Goal: Transaction & Acquisition: Purchase product/service

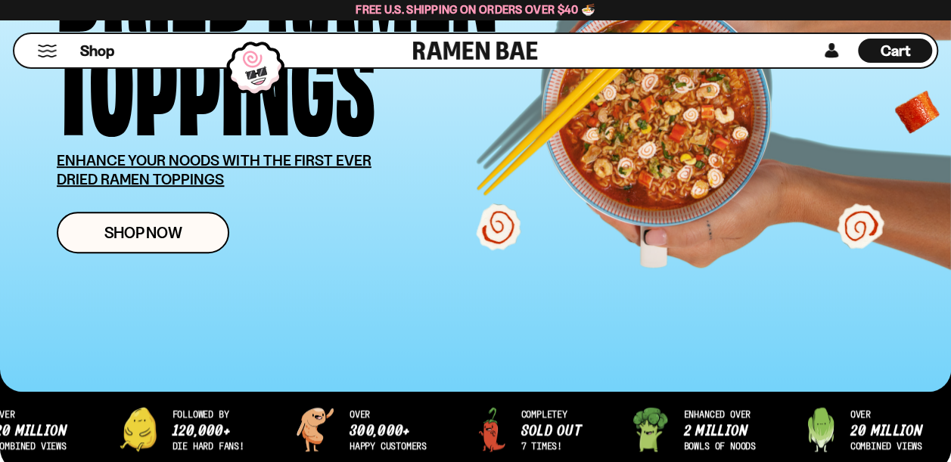
scroll to position [303, 0]
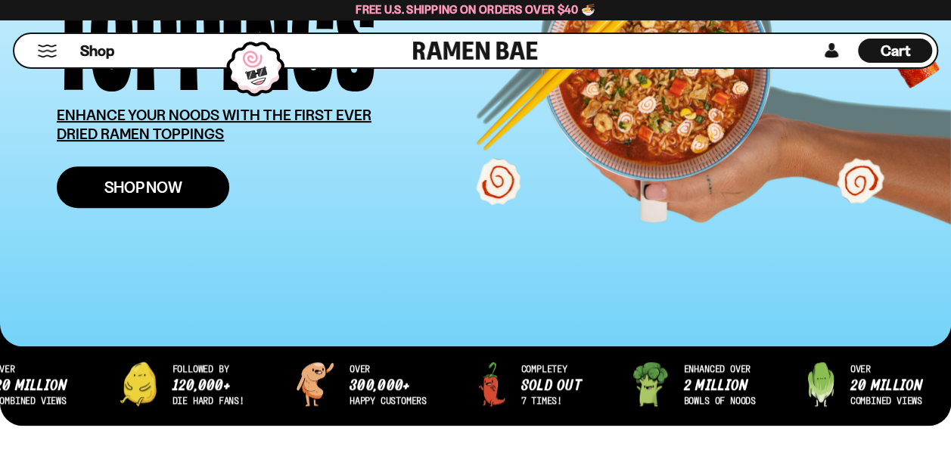
click at [141, 191] on span "Shop Now" at bounding box center [143, 187] width 78 height 16
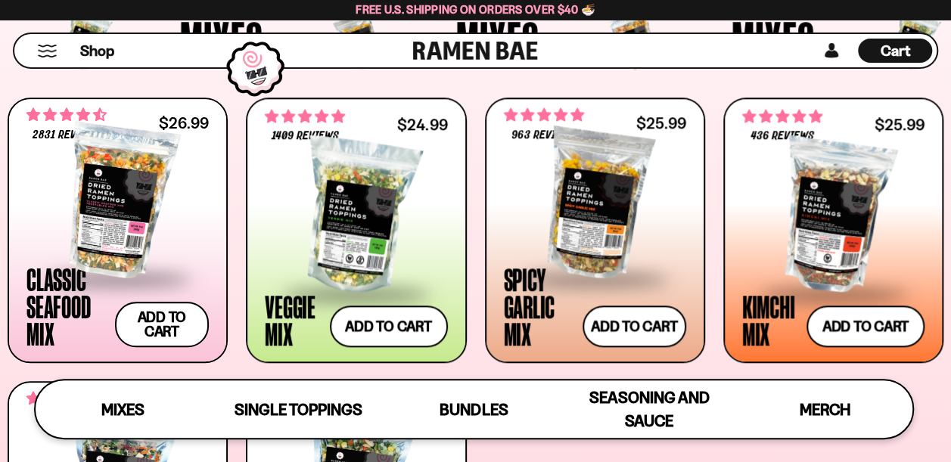
scroll to position [530, 0]
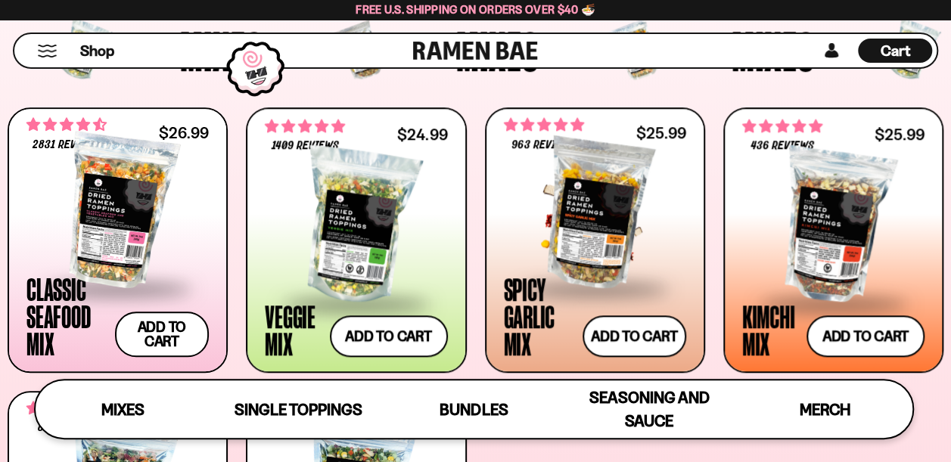
click at [599, 208] on div at bounding box center [595, 210] width 182 height 151
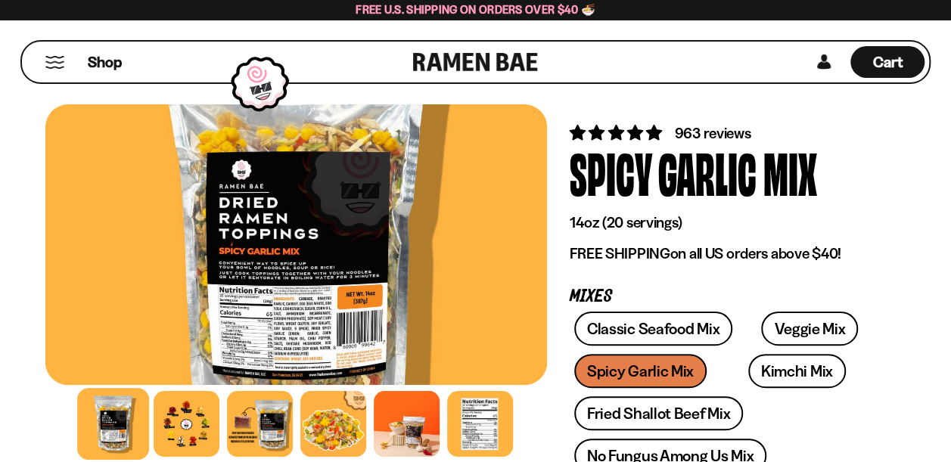
scroll to position [76, 0]
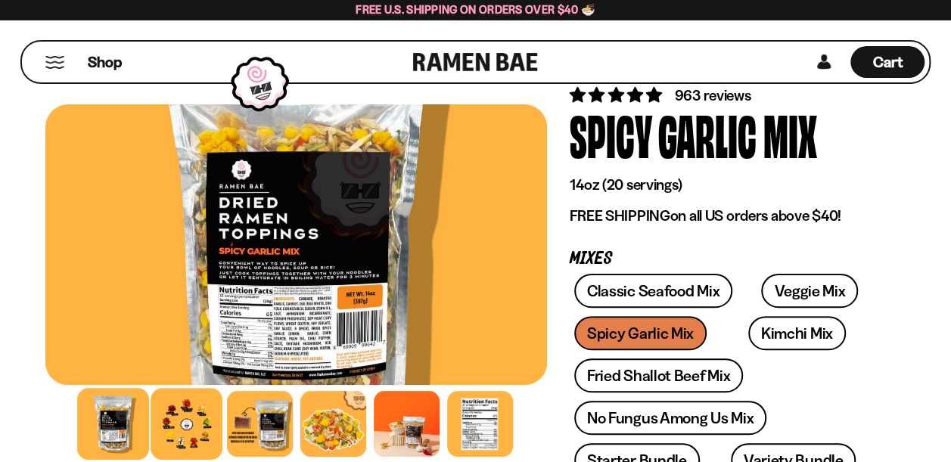
click at [179, 413] on div at bounding box center [187, 424] width 72 height 72
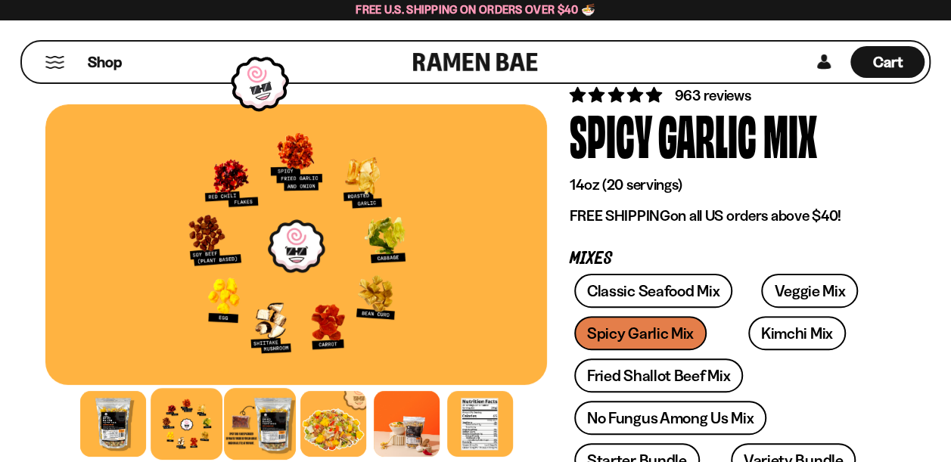
click at [250, 415] on div at bounding box center [260, 424] width 72 height 72
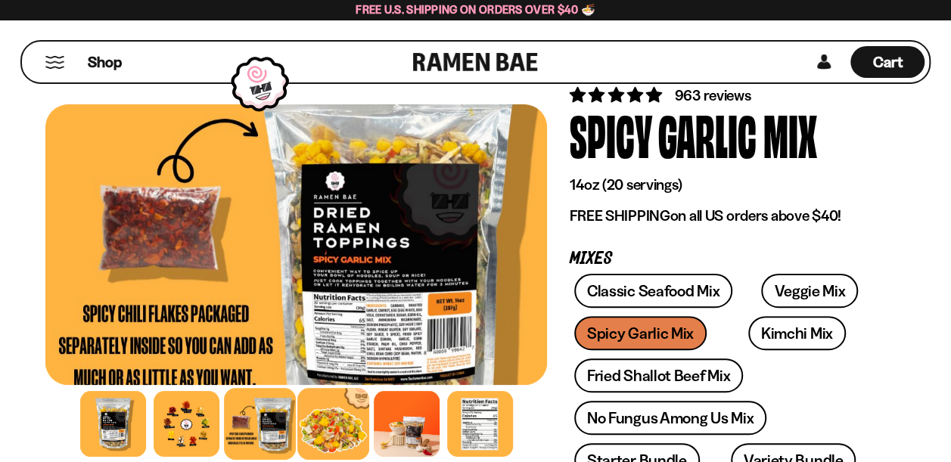
click at [331, 419] on div at bounding box center [333, 424] width 72 height 72
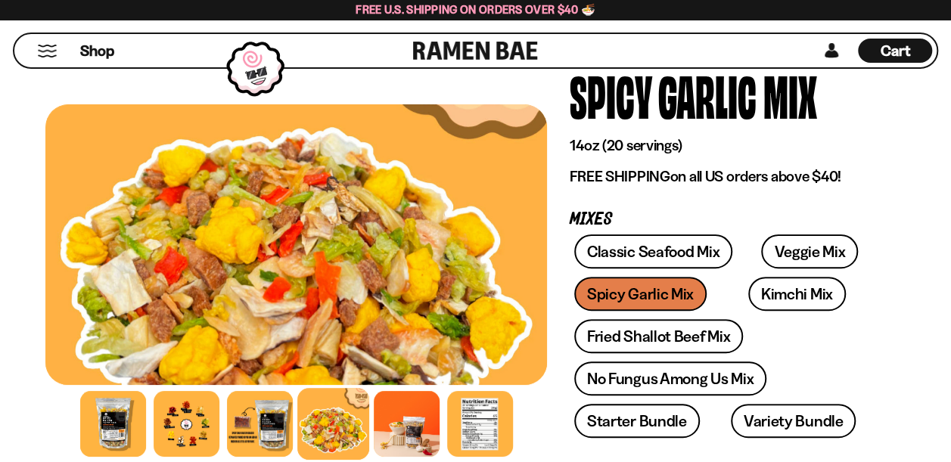
scroll to position [151, 0]
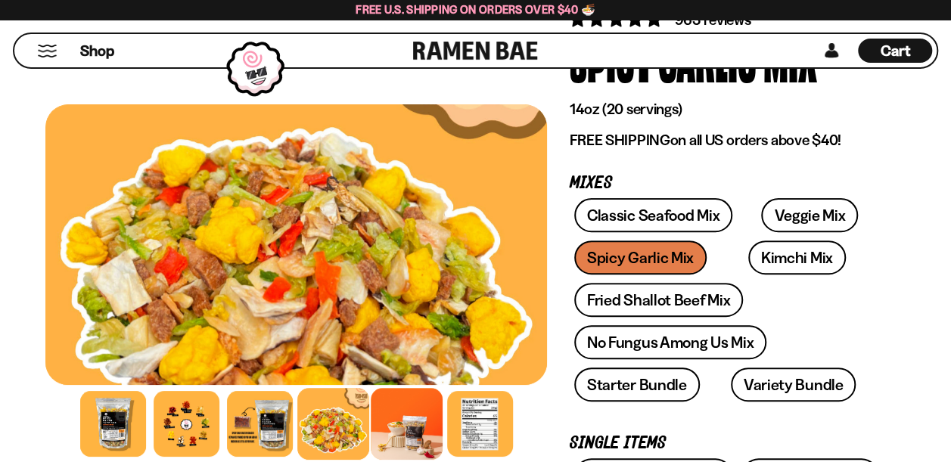
click at [398, 423] on div at bounding box center [407, 424] width 72 height 72
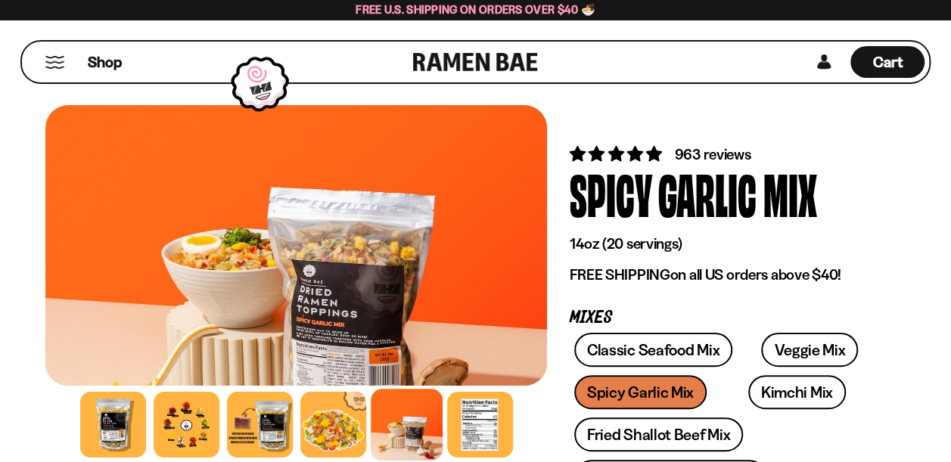
scroll to position [0, 0]
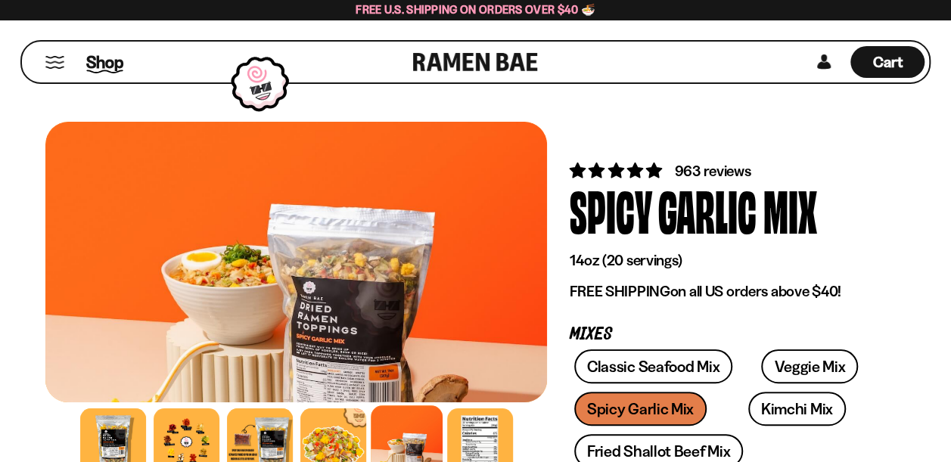
click at [107, 61] on span "Shop" at bounding box center [104, 62] width 37 height 23
